Goal: Find specific page/section: Find specific page/section

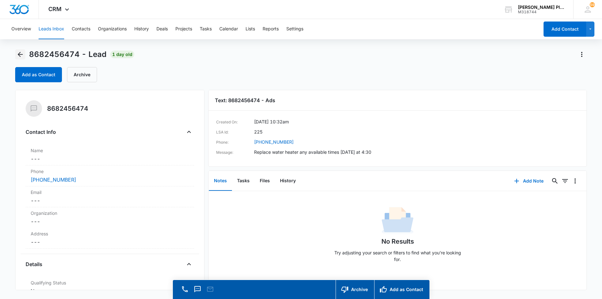
click at [21, 55] on icon "Back" at bounding box center [20, 54] width 5 height 5
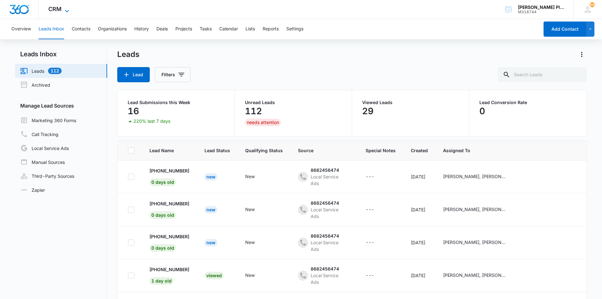
click at [57, 10] on span "CRM" at bounding box center [54, 9] width 13 height 7
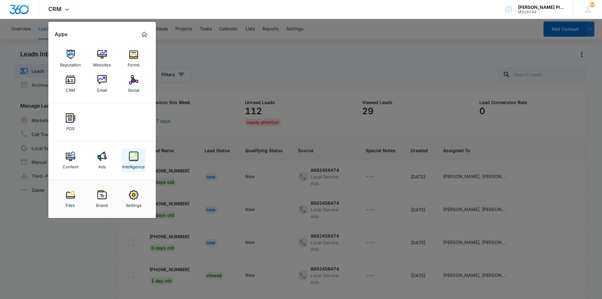
click at [136, 165] on div "Intelligence" at bounding box center [133, 165] width 22 height 8
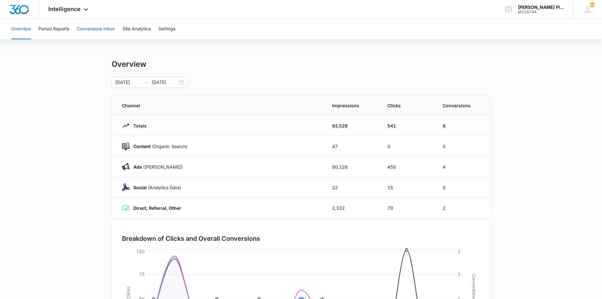
click at [107, 31] on button "Conversions Inbox" at bounding box center [96, 29] width 38 height 20
